Goal: Check status: Check status

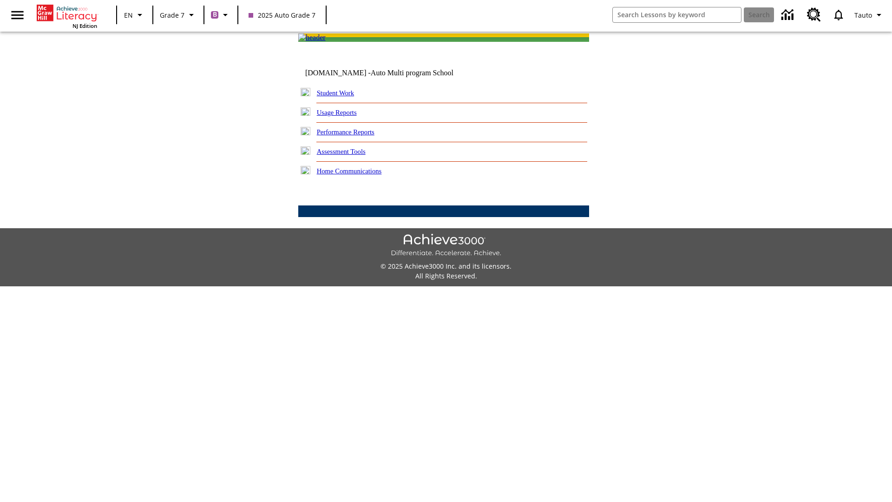
click at [342, 97] on link "Student Work" at bounding box center [335, 92] width 37 height 7
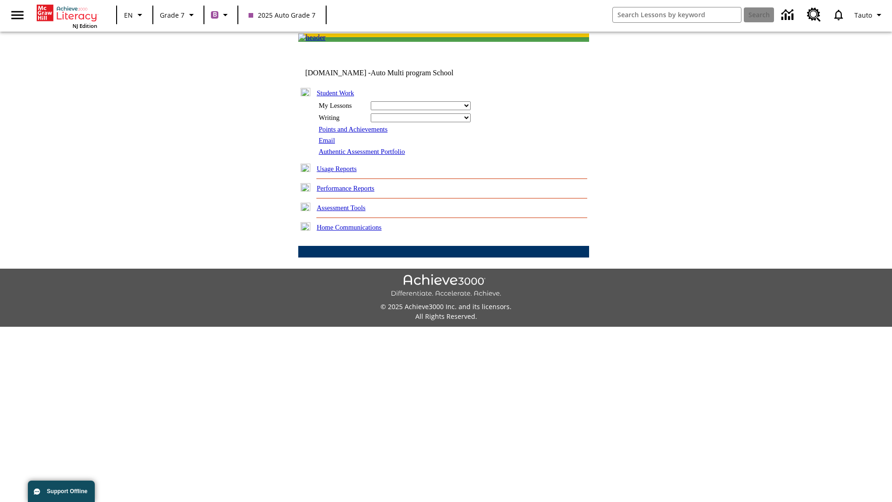
select select "/options/reports/?report_id=24&atype=7&section=2"
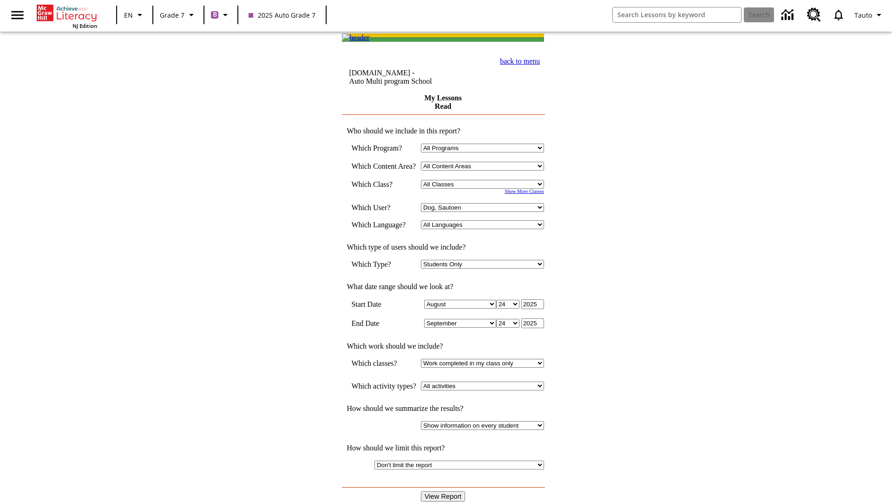
select select "21437138"
select select "4"
type input "2024"
click at [444, 491] on input "View Report" at bounding box center [443, 496] width 45 height 10
